Goal: Task Accomplishment & Management: Use online tool/utility

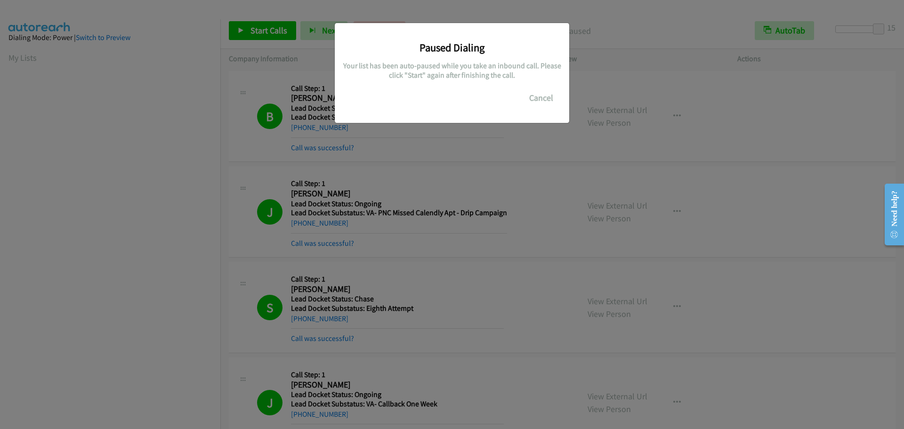
scroll to position [99, 0]
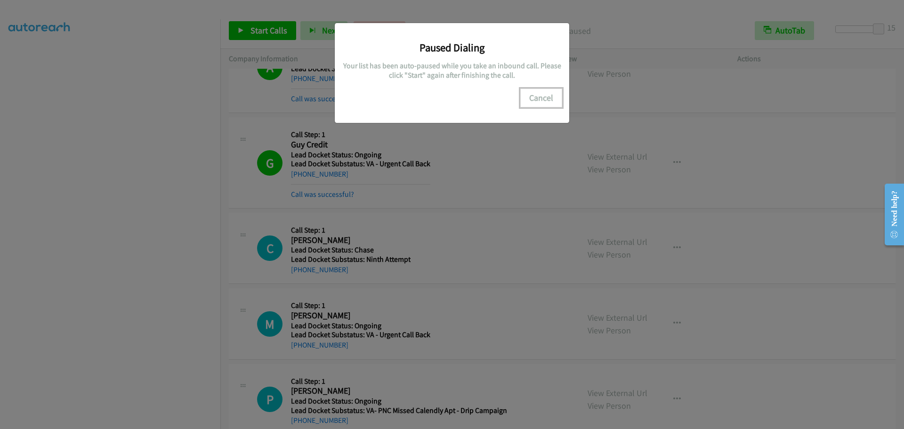
click at [539, 101] on button "Cancel" at bounding box center [541, 97] width 42 height 19
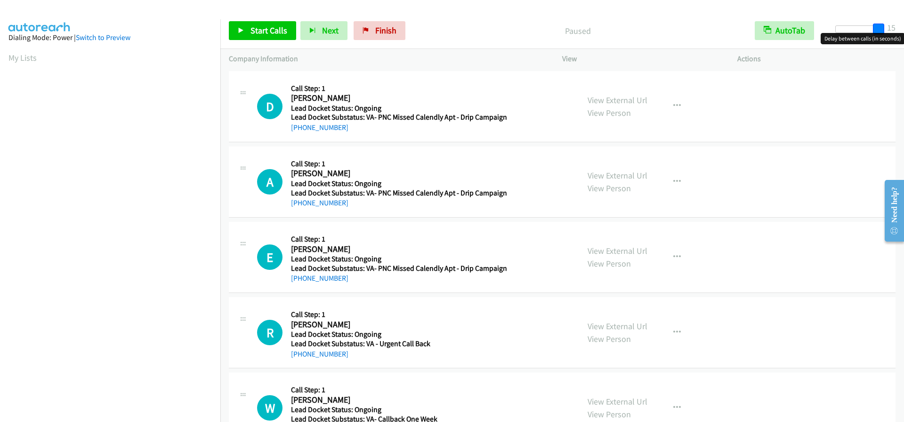
drag, startPoint x: 838, startPoint y: 31, endPoint x: 903, endPoint y: 31, distance: 65.0
click at [903, 31] on div "Start Calls Pause Next Finish Paused AutoTab AutoTab 15" at bounding box center [561, 31] width 683 height 36
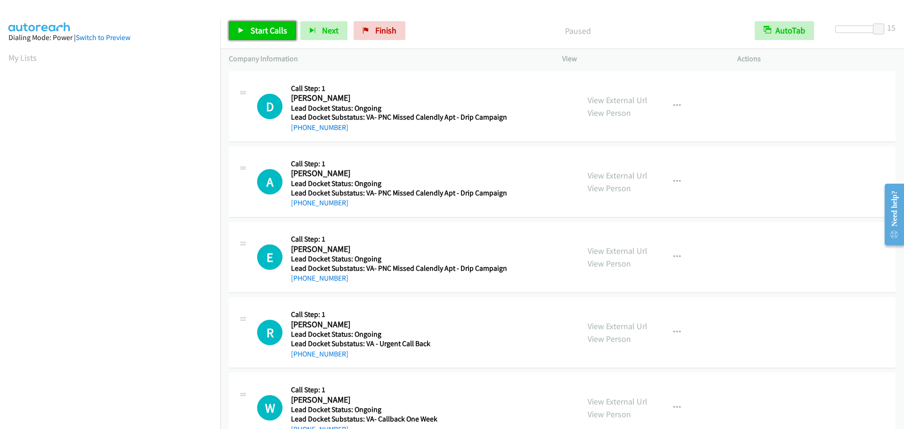
click at [277, 32] on span "Start Calls" at bounding box center [268, 30] width 37 height 11
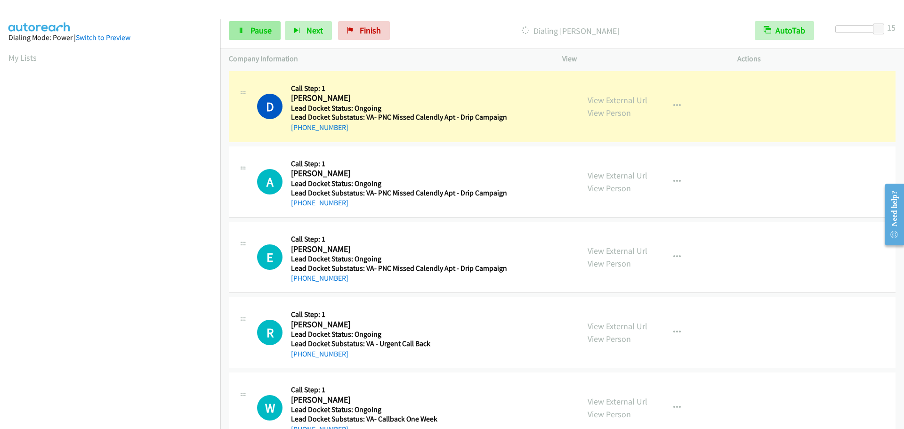
scroll to position [99, 0]
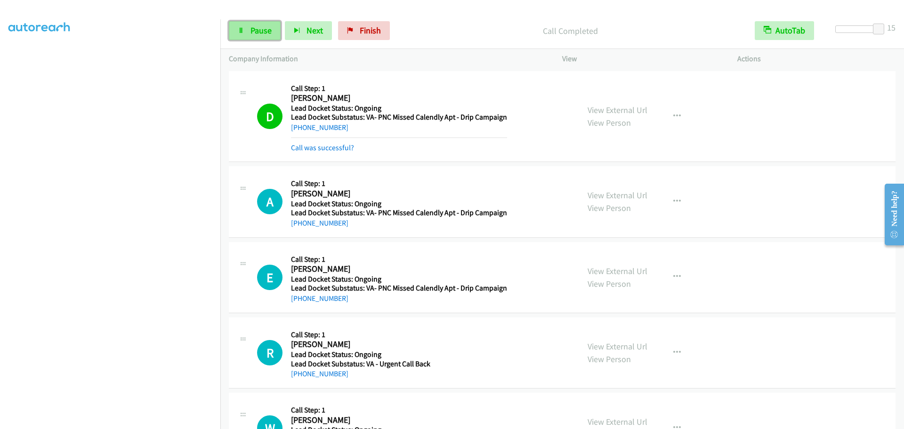
click at [261, 32] on span "Pause" at bounding box center [260, 30] width 21 height 11
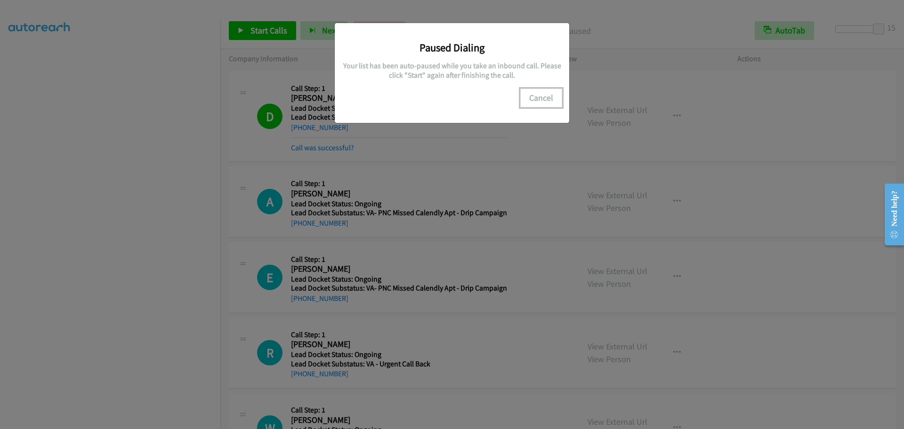
click at [546, 96] on button "Cancel" at bounding box center [541, 97] width 42 height 19
click at [536, 99] on button "Cancel" at bounding box center [541, 97] width 42 height 19
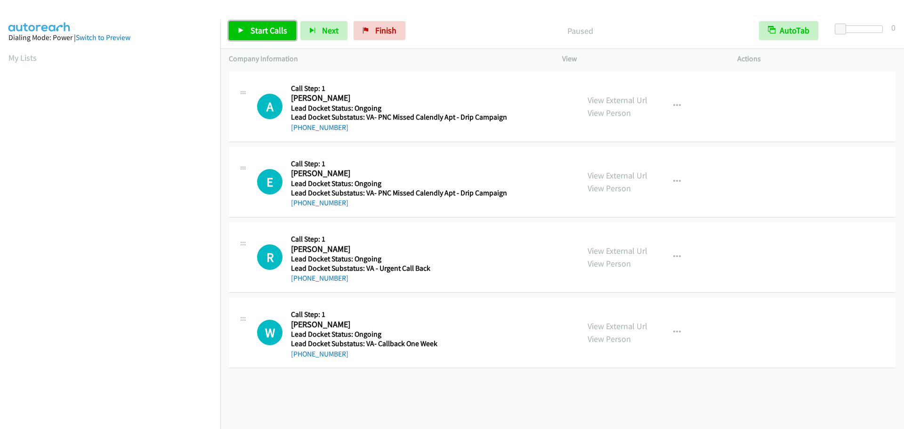
click at [265, 24] on link "Start Calls" at bounding box center [262, 30] width 67 height 19
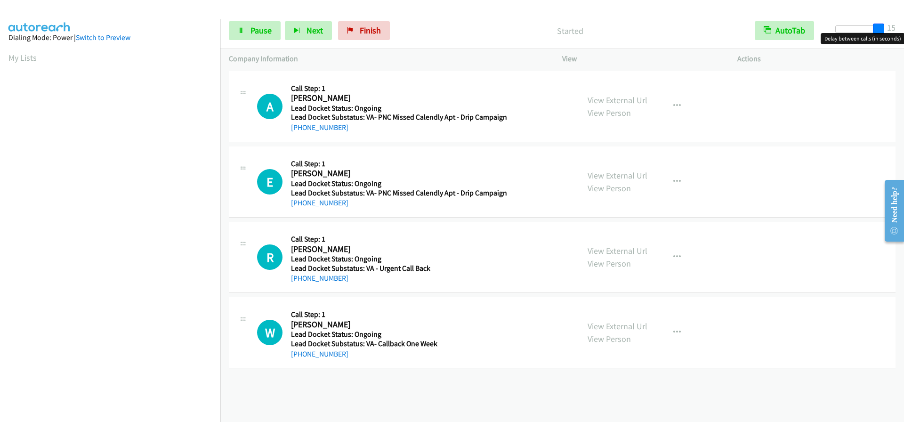
drag, startPoint x: 843, startPoint y: 29, endPoint x: 894, endPoint y: 31, distance: 50.9
click at [894, 31] on div "Start Calls Pause Next Finish Started AutoTab AutoTab 15" at bounding box center [561, 31] width 683 height 36
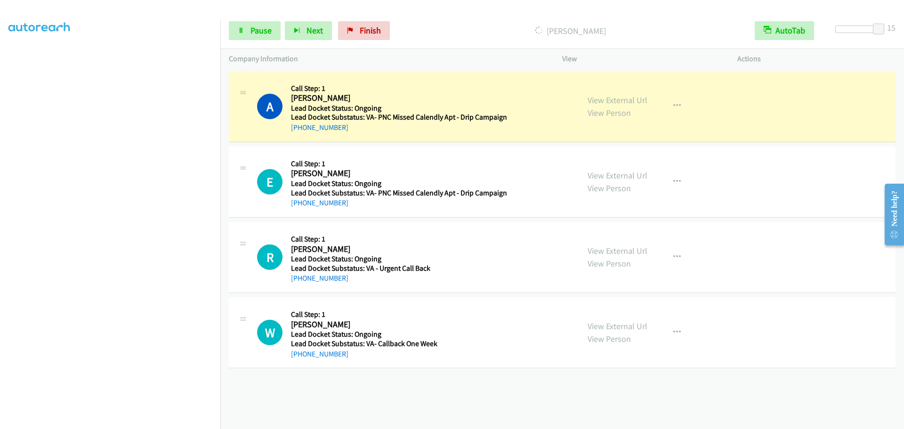
scroll to position [99, 0]
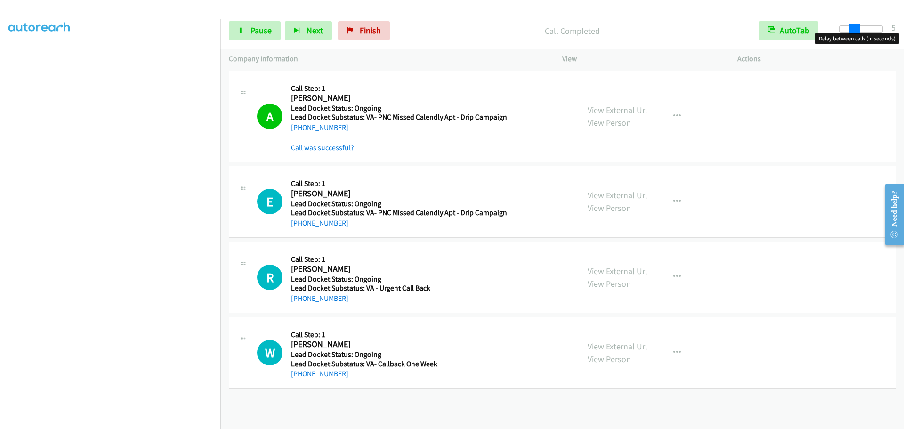
drag, startPoint x: 878, startPoint y: 32, endPoint x: 848, endPoint y: 35, distance: 29.9
click at [848, 35] on body "Start Calls Pause Next Finish Call Completed AutoTab AutoTab 5 Company Informat…" at bounding box center [452, 22] width 904 height 45
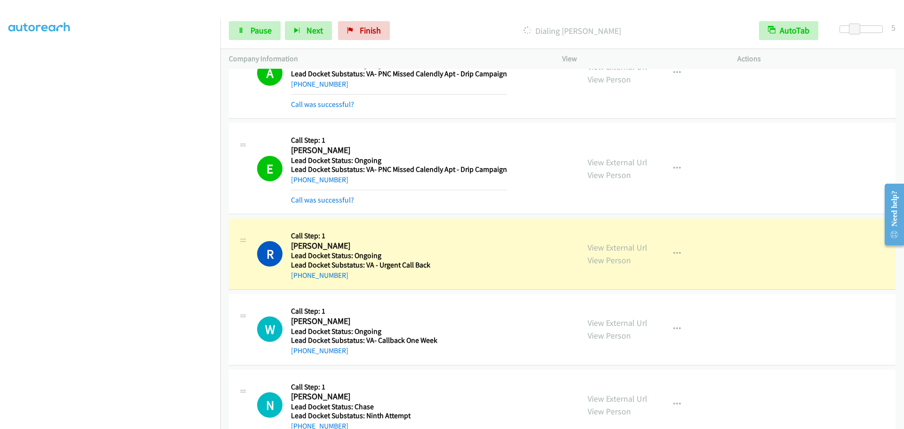
scroll to position [220, 0]
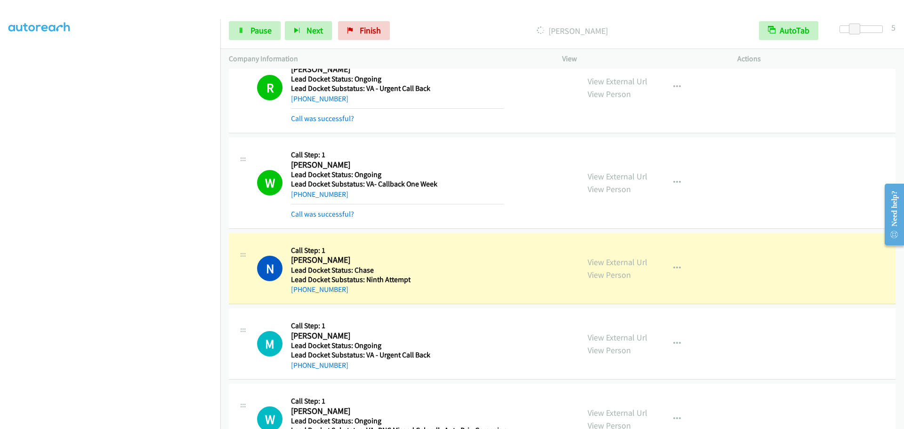
click at [417, 215] on div "Call was successful?" at bounding box center [397, 214] width 213 height 11
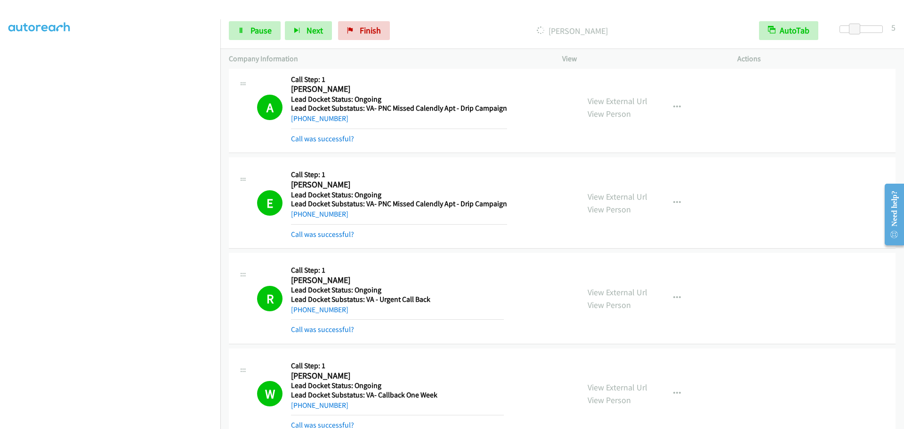
scroll to position [0, 0]
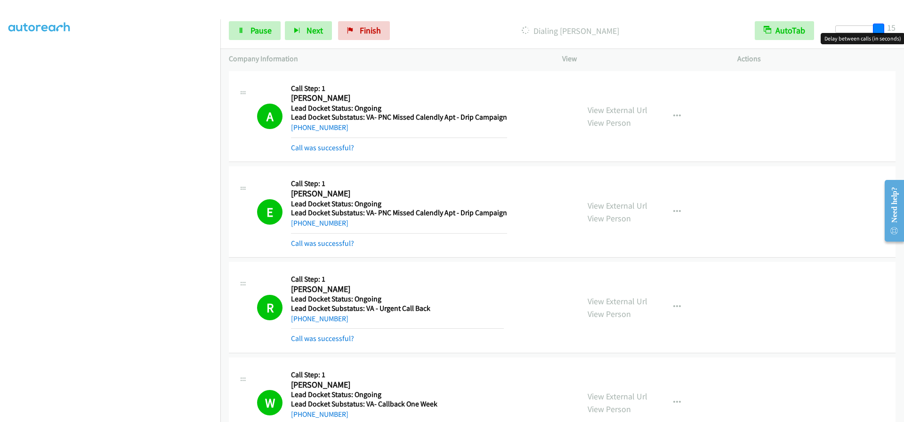
drag, startPoint x: 857, startPoint y: 29, endPoint x: 903, endPoint y: 24, distance: 46.4
click at [903, 24] on div "Start Calls Pause Next Finish Dialing [PERSON_NAME] AutoTab AutoTab 15" at bounding box center [561, 31] width 683 height 36
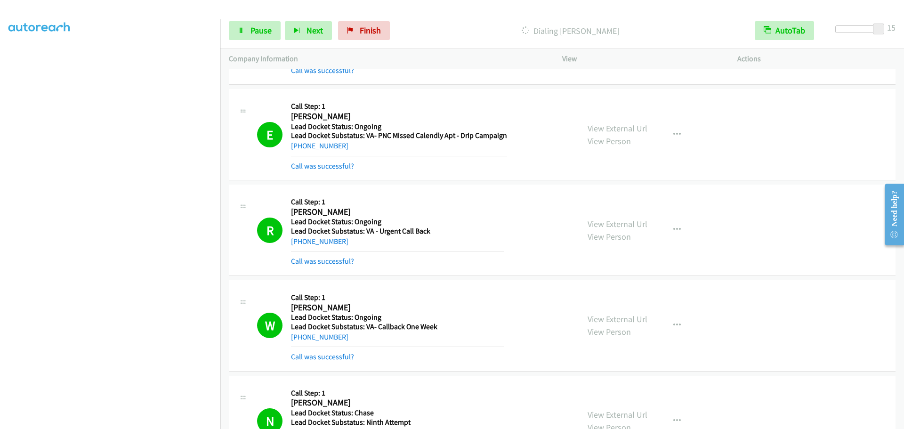
scroll to position [377, 0]
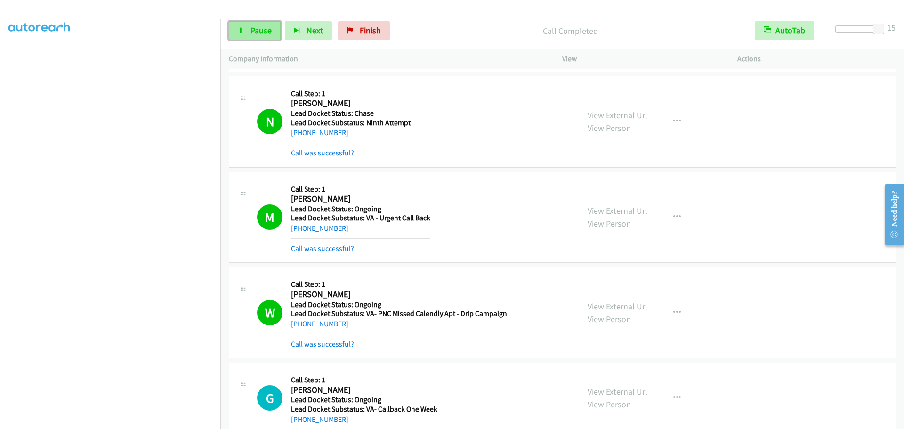
click at [258, 31] on span "Pause" at bounding box center [260, 30] width 21 height 11
click at [256, 34] on span "Start Calls" at bounding box center [268, 30] width 37 height 11
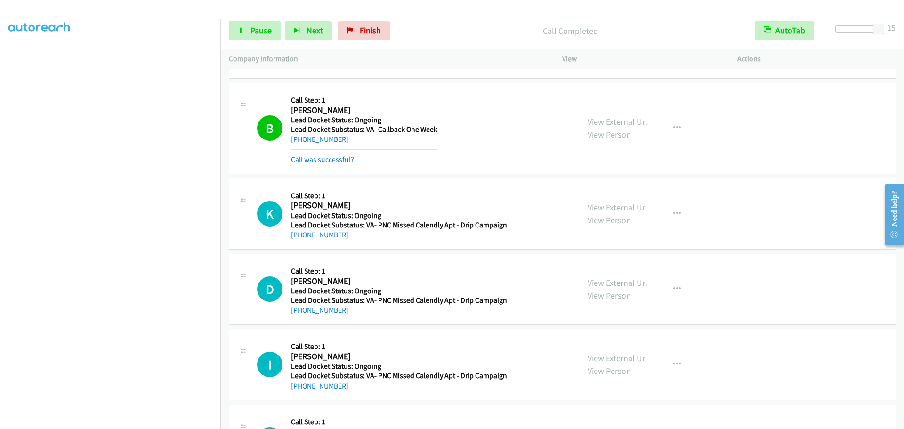
scroll to position [1079, 0]
